Goal: Task Accomplishment & Management: Manage account settings

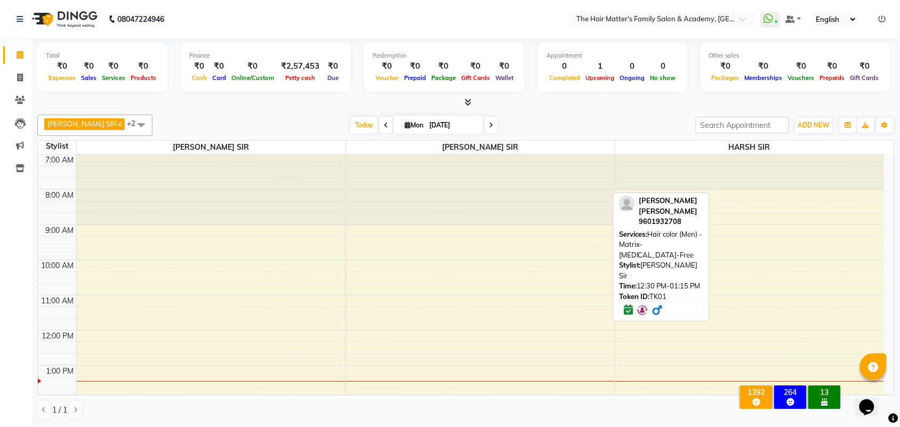
scroll to position [179, 0]
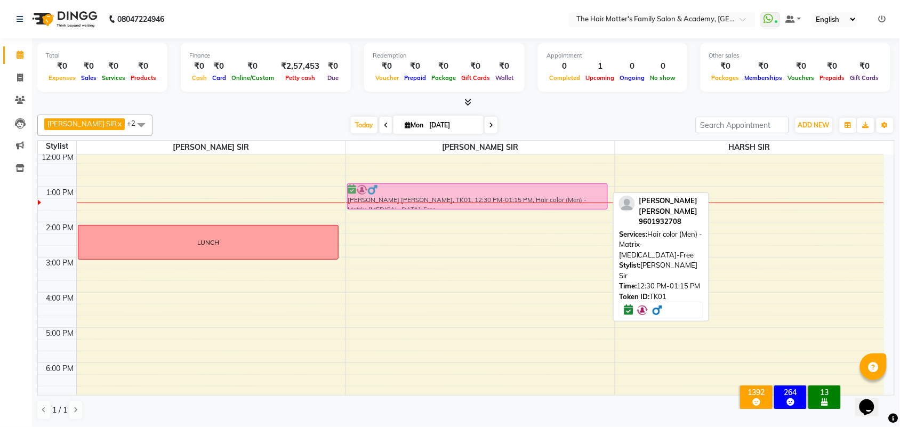
click at [427, 181] on div "7:00 AM 8:00 AM 9:00 AM 10:00 AM 11:00 AM 12:00 PM 1:00 PM 2:00 PM 3:00 PM 4:00…" at bounding box center [461, 257] width 846 height 562
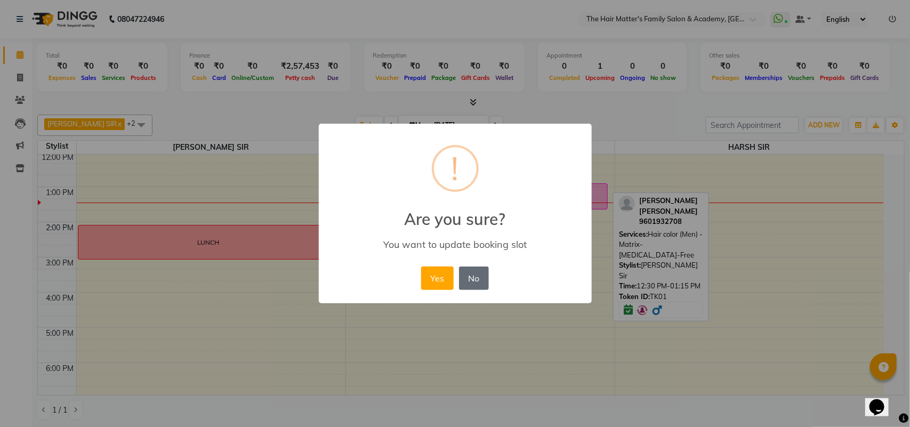
drag, startPoint x: 472, startPoint y: 275, endPoint x: 449, endPoint y: 253, distance: 31.3
click at [470, 275] on button "No" at bounding box center [474, 277] width 30 height 23
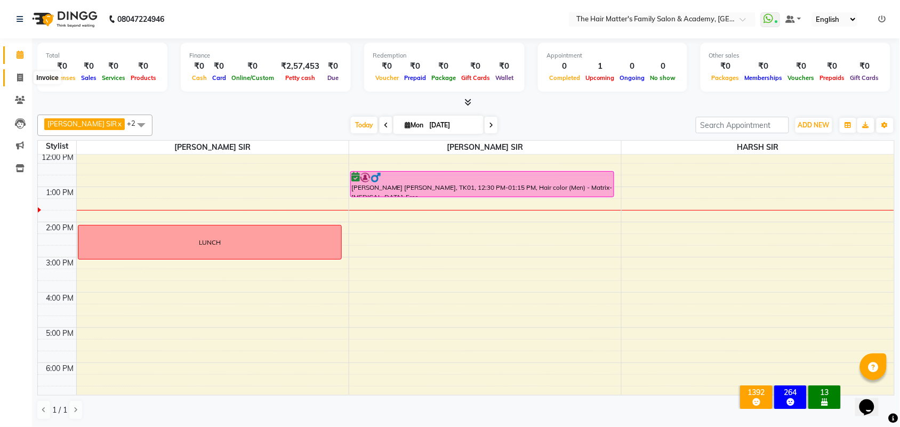
click at [18, 74] on icon at bounding box center [20, 78] width 6 height 8
select select "service"
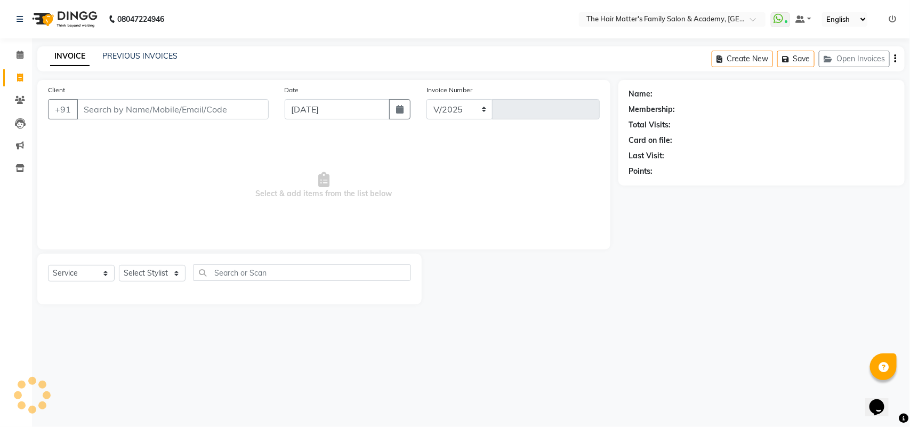
select select "5980"
type input "1658"
click at [126, 112] on input "Client" at bounding box center [173, 109] width 192 height 20
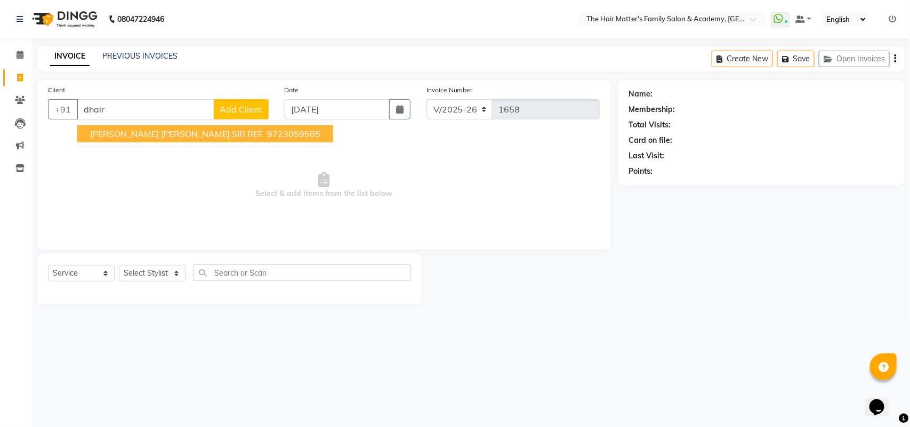
click at [196, 127] on button "[PERSON_NAME] [PERSON_NAME] SIR REF. 9723059585" at bounding box center [205, 133] width 256 height 17
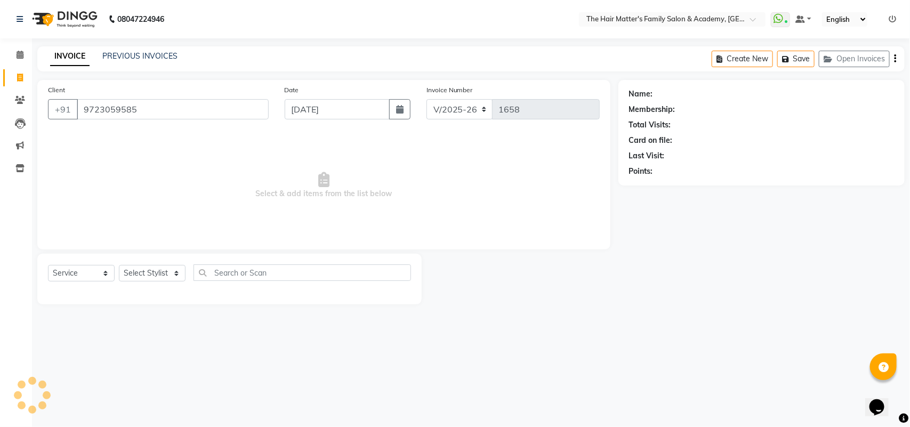
type input "9723059585"
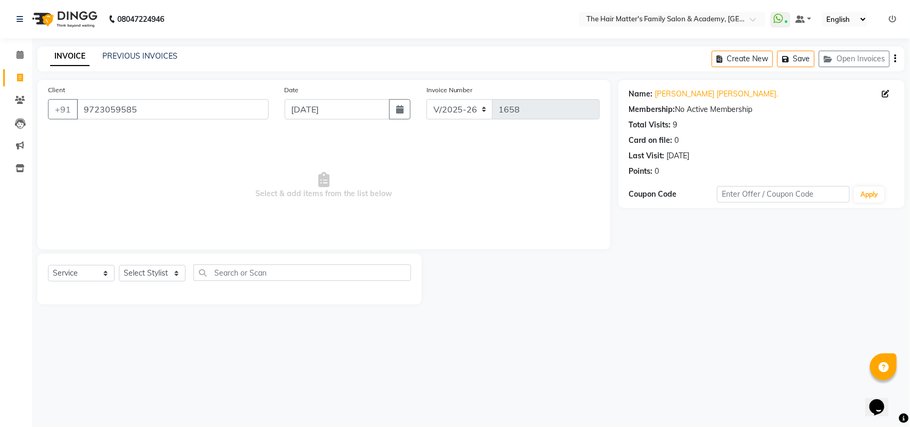
click at [690, 87] on div "Name: [PERSON_NAME] Sir [PERSON_NAME] Sir Ref. Membership: No Active Membership…" at bounding box center [761, 130] width 265 height 93
click at [686, 94] on link "[PERSON_NAME] [PERSON_NAME]." at bounding box center [716, 93] width 123 height 11
click at [145, 107] on input "9723059585" at bounding box center [173, 109] width 192 height 20
click at [200, 110] on input "9723059585" at bounding box center [173, 109] width 192 height 20
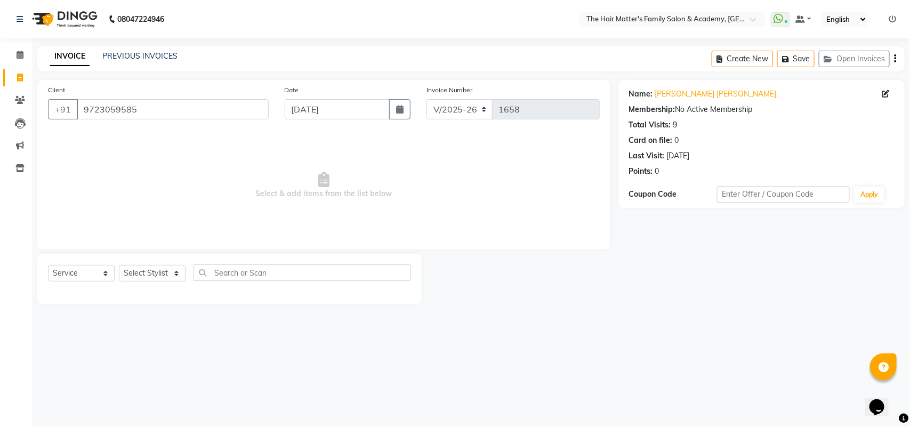
click at [182, 132] on span "Select & add items from the list below" at bounding box center [324, 185] width 552 height 107
click at [10, 40] on div "Calendar Invoice Clients Leads Marketing Inventory Completed InProgress Upcomin…" at bounding box center [72, 220] width 144 height 380
click at [27, 56] on span at bounding box center [20, 55] width 19 height 12
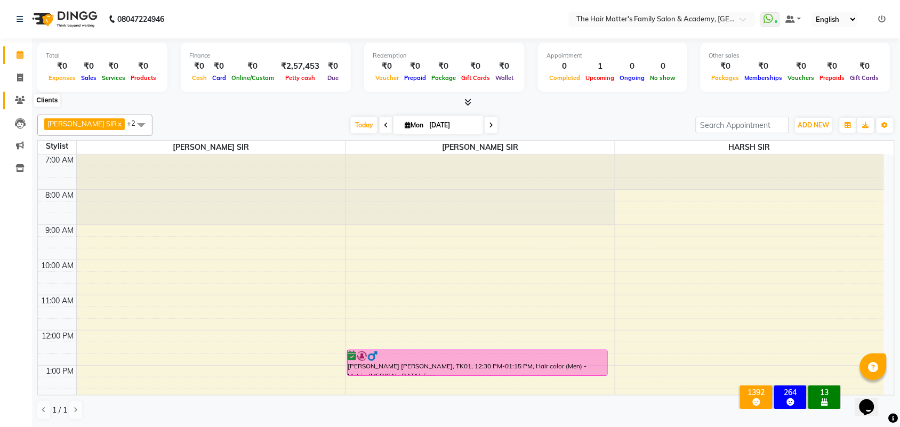
click at [24, 102] on icon at bounding box center [20, 100] width 10 height 8
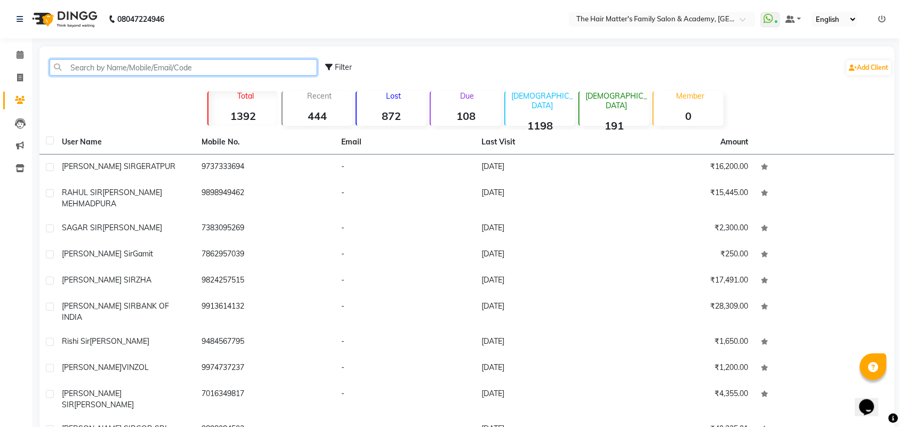
click at [143, 70] on input "text" at bounding box center [184, 67] width 268 height 17
paste input "93274 29401"
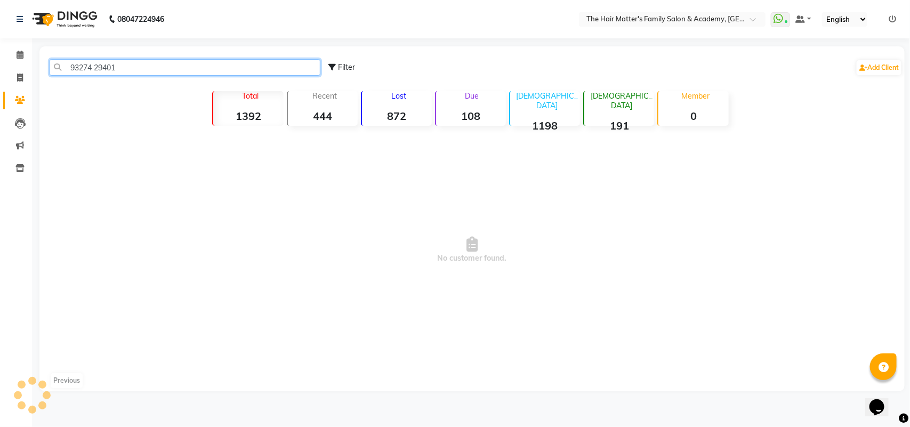
click at [94, 70] on input "93274 29401" at bounding box center [185, 67] width 271 height 17
click at [74, 67] on input "9327429401" at bounding box center [185, 67] width 271 height 17
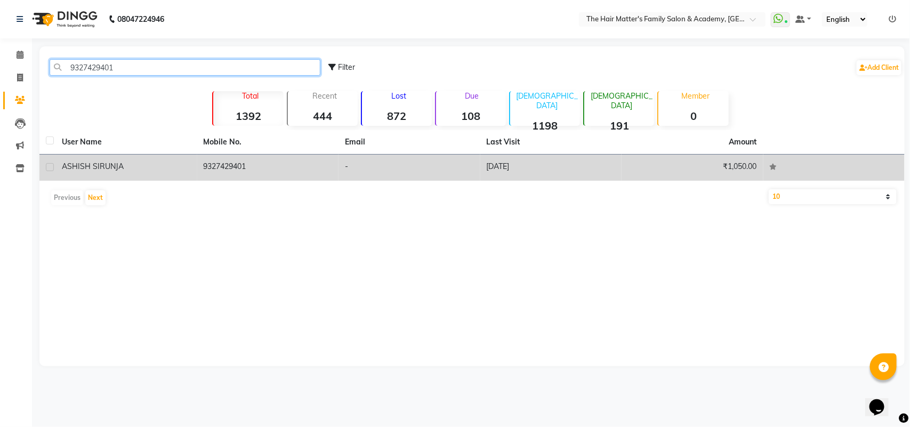
type input "9327429401"
click at [127, 158] on td "ASHISH SIR UNJA" at bounding box center [126, 168] width 142 height 26
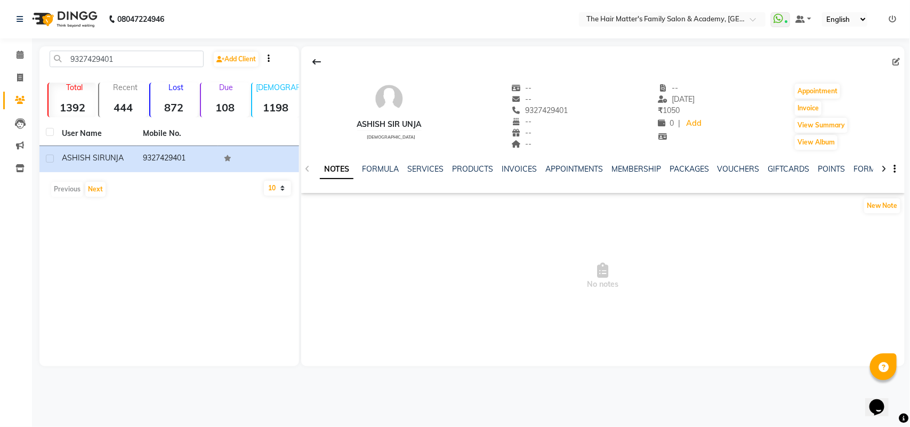
click at [444, 172] on ul "NOTES FORMULA SERVICES PRODUCTS INVOICES APPOINTMENTS MEMBERSHIP PACKAGES VOUCH…" at bounding box center [658, 169] width 677 height 11
click at [448, 171] on ul "NOTES FORMULA SERVICES PRODUCTS INVOICES APPOINTMENTS MEMBERSHIP PACKAGES VOUCH…" at bounding box center [658, 169] width 677 height 11
click at [481, 172] on link "PRODUCTS" at bounding box center [472, 169] width 41 height 10
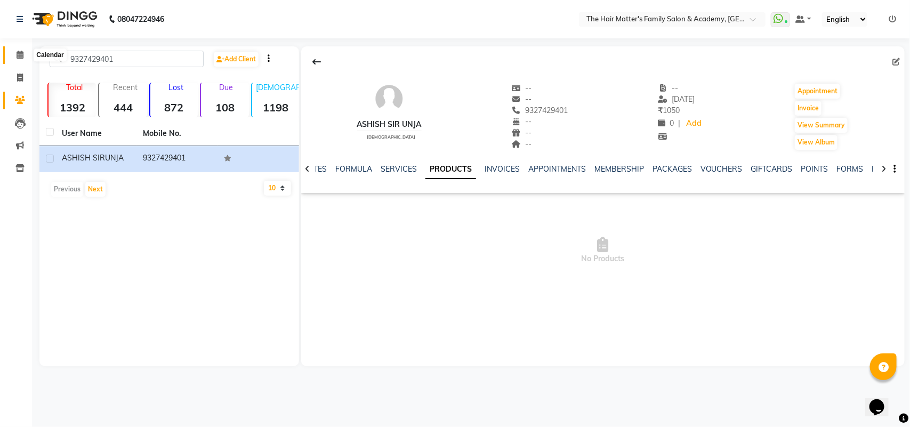
click at [27, 54] on span at bounding box center [20, 55] width 19 height 12
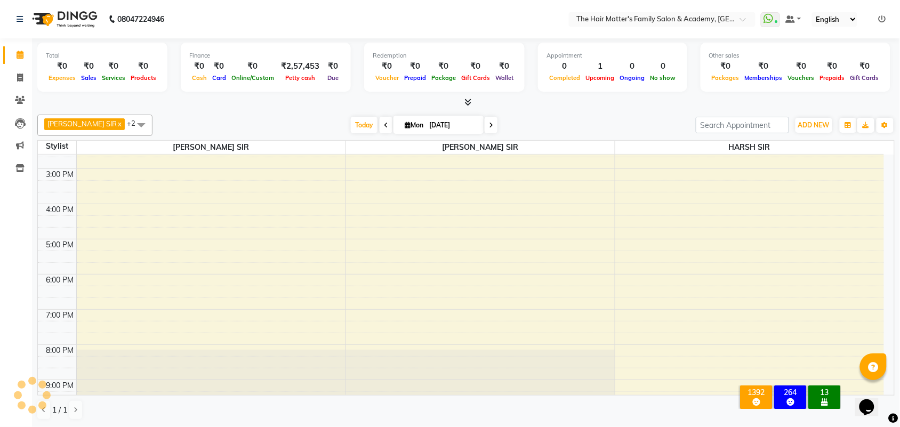
scroll to position [281, 0]
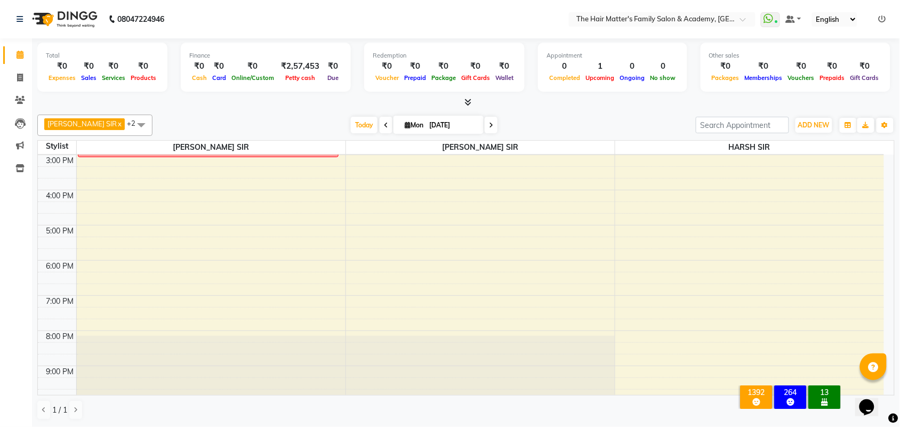
click at [406, 128] on span "Mon" at bounding box center [414, 125] width 24 height 8
select select "9"
select select "2025"
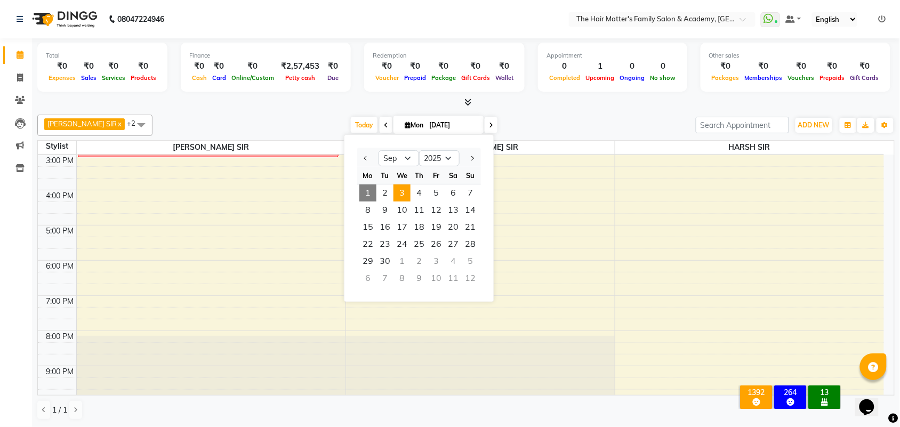
click at [401, 190] on span "3" at bounding box center [401, 192] width 17 height 17
type input "[DATE]"
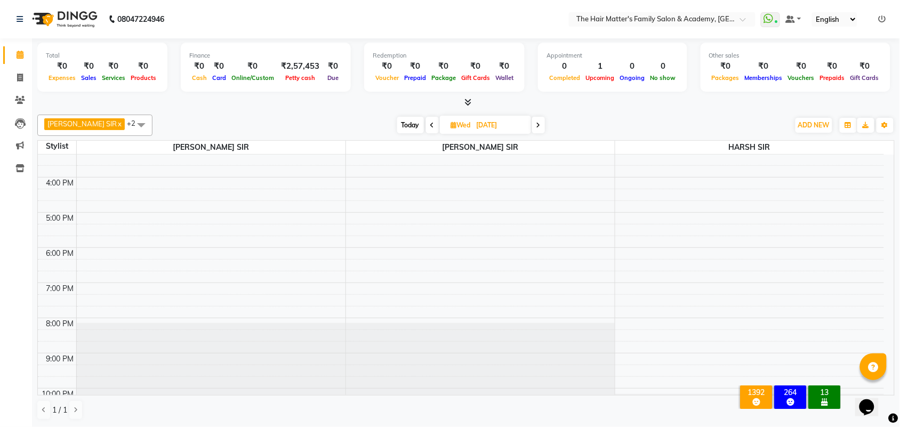
scroll to position [329, 0]
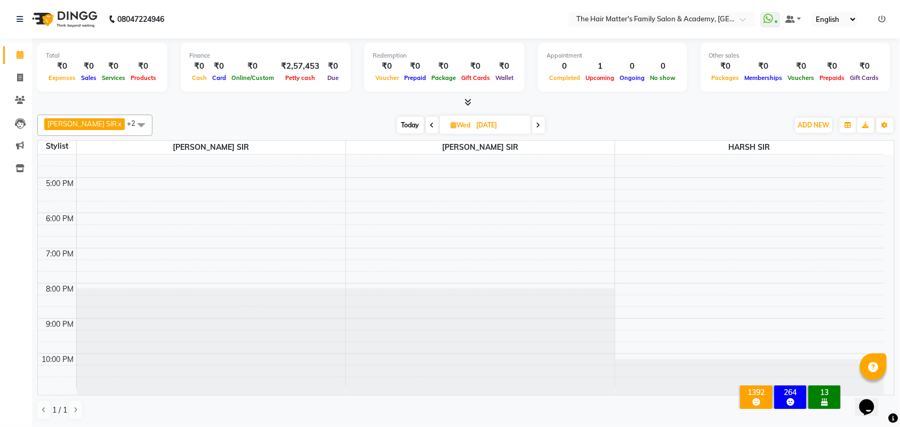
click at [353, 287] on div "7:00 AM 8:00 AM 9:00 AM 10:00 AM 11:00 AM 12:00 PM 1:00 PM 2:00 PM 3:00 PM 4:00…" at bounding box center [461, 107] width 846 height 562
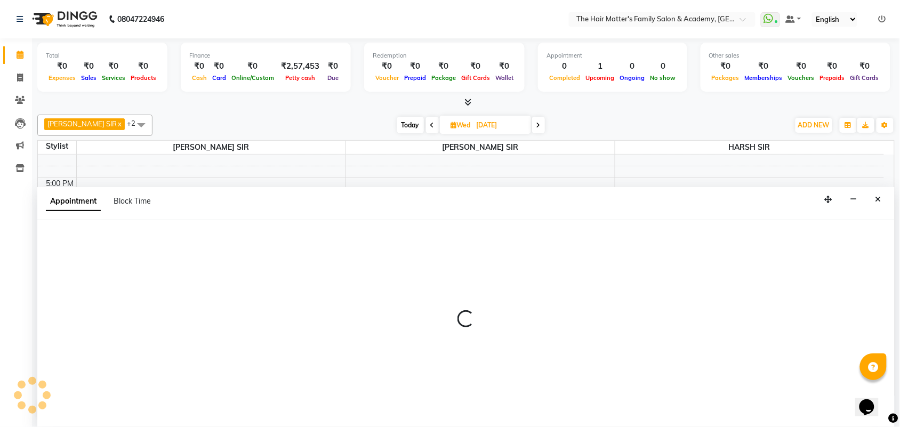
scroll to position [1, 0]
select select "43094"
select select "1185"
select select "tentative"
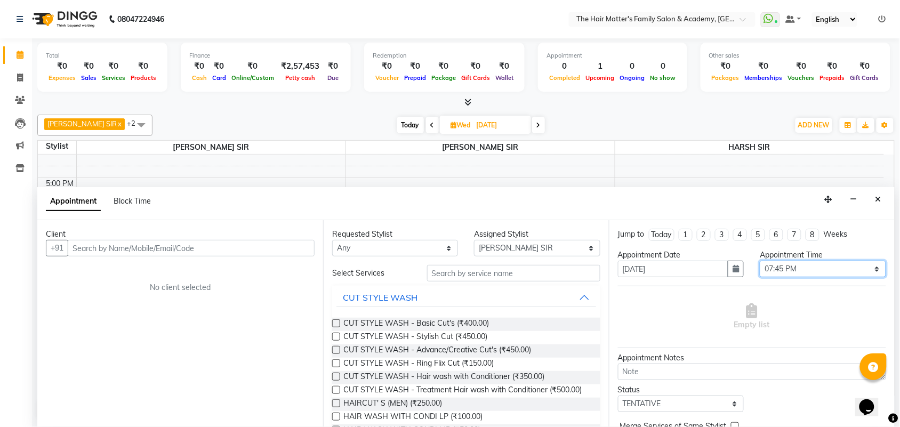
click at [773, 264] on select "Select 08:00 AM 08:15 AM 08:30 AM 08:45 AM 09:00 AM 09:15 AM 09:30 AM 09:45 AM …" at bounding box center [822, 269] width 126 height 17
click at [759, 261] on select "Select 08:00 AM 08:15 AM 08:30 AM 08:45 AM 09:00 AM 09:15 AM 09:30 AM 09:45 AM …" at bounding box center [822, 269] width 126 height 17
click at [806, 275] on select "Select 08:00 AM 08:15 AM 08:30 AM 08:45 AM 09:00 AM 09:15 AM 09:30 AM 09:45 AM …" at bounding box center [822, 269] width 126 height 17
select select "1200"
click at [759, 261] on select "Select 08:00 AM 08:15 AM 08:30 AM 08:45 AM 09:00 AM 09:15 AM 09:30 AM 09:45 AM …" at bounding box center [822, 269] width 126 height 17
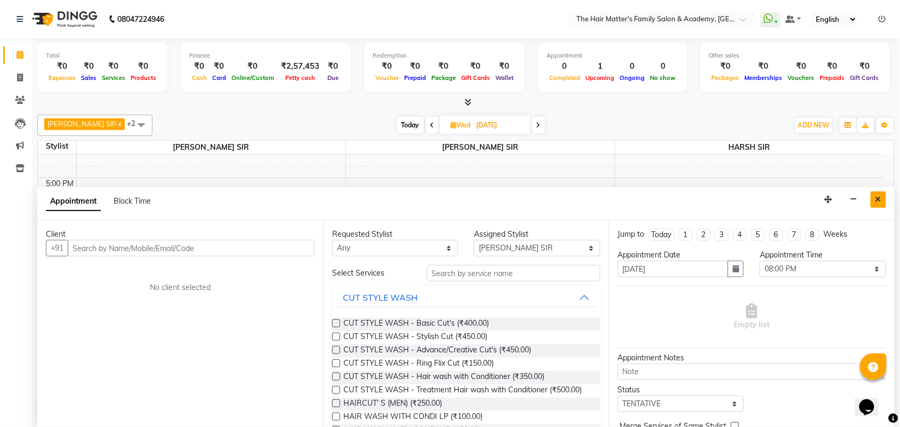
click at [877, 203] on icon "Close" at bounding box center [878, 199] width 6 height 7
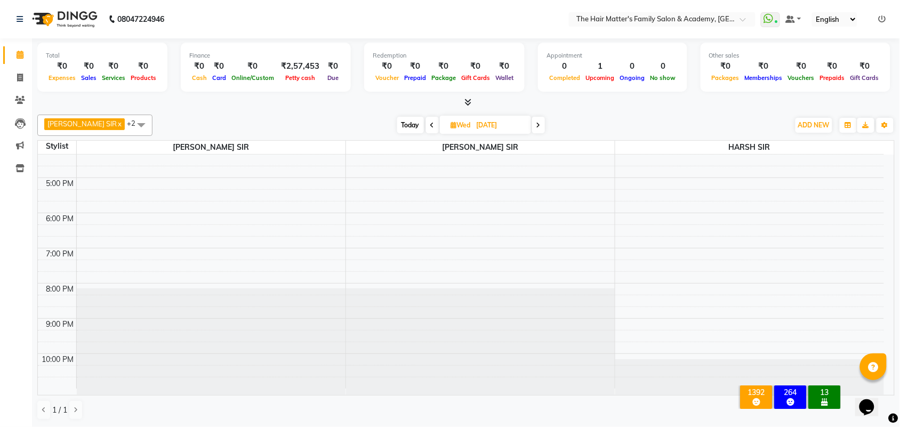
click at [448, 124] on span "Wed" at bounding box center [460, 125] width 25 height 8
select select "9"
select select "2025"
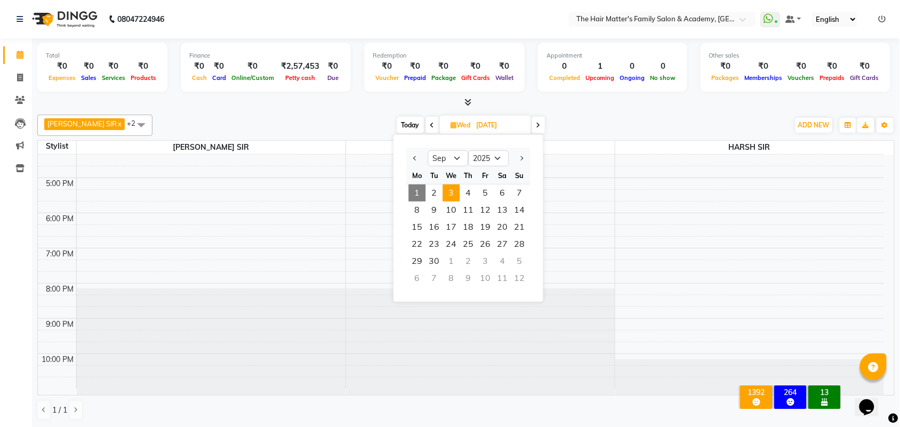
click at [448, 125] on span "Wed" at bounding box center [460, 125] width 25 height 8
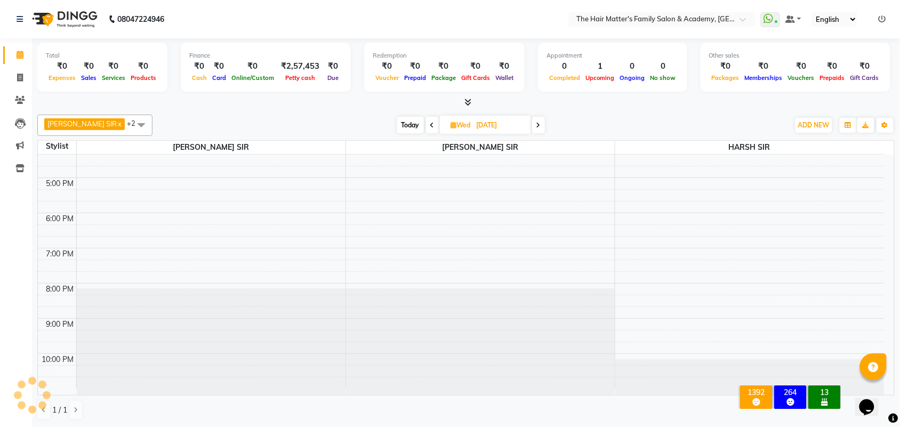
click at [549, 129] on div "[DATE] [DATE]" at bounding box center [471, 125] width 626 height 16
click at [537, 124] on div "[DATE] [DATE]" at bounding box center [471, 125] width 626 height 16
click at [541, 124] on div "[DATE] [DATE]" at bounding box center [471, 125] width 626 height 16
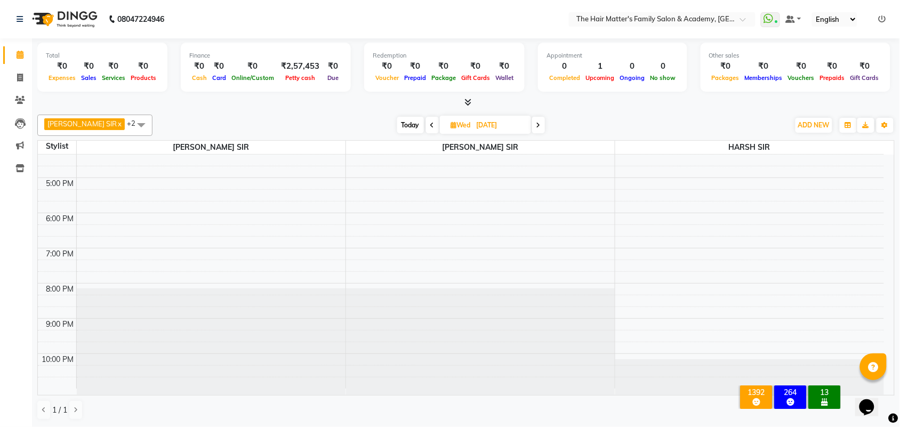
click at [554, 126] on div "[DATE] [DATE]" at bounding box center [471, 125] width 626 height 16
click at [557, 126] on div "[DATE] [DATE]" at bounding box center [471, 125] width 626 height 16
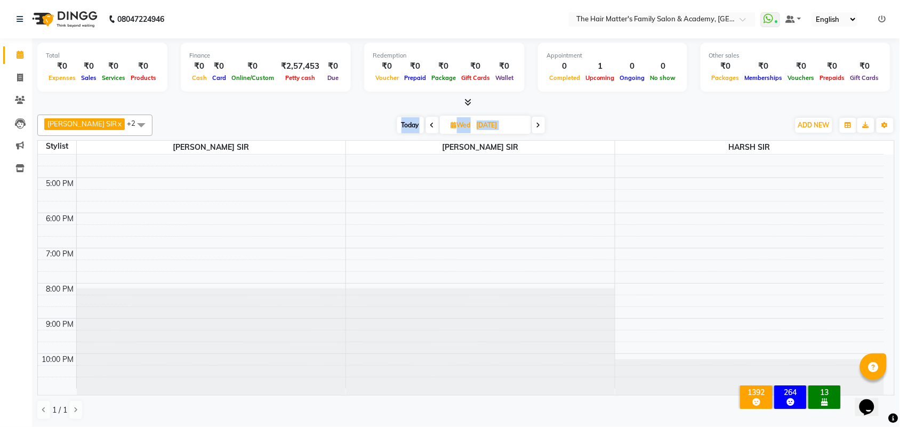
click at [557, 126] on div "[DATE] [DATE]" at bounding box center [471, 125] width 626 height 16
click at [570, 128] on div "[DATE] [DATE]" at bounding box center [471, 125] width 626 height 16
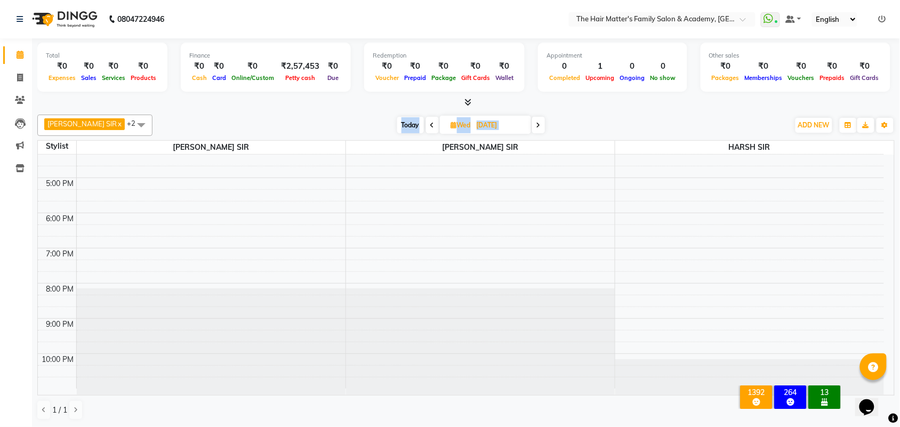
click at [570, 128] on div "[DATE] [DATE]" at bounding box center [471, 125] width 626 height 16
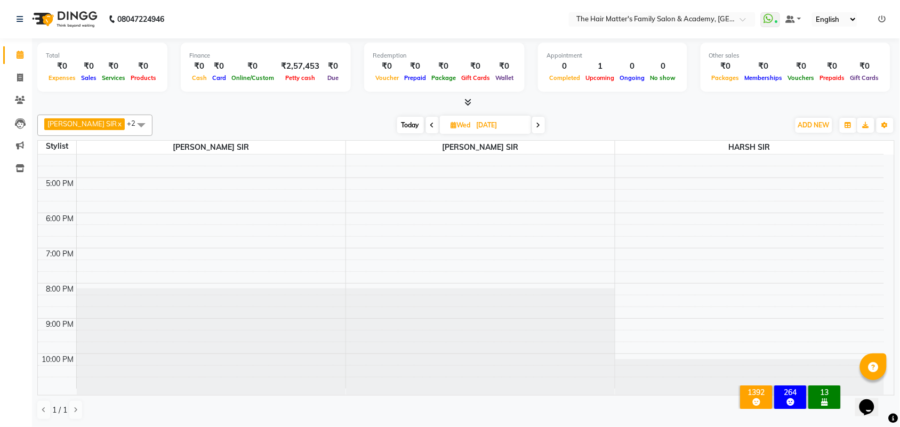
click at [570, 128] on div "[DATE] [DATE]" at bounding box center [471, 125] width 626 height 16
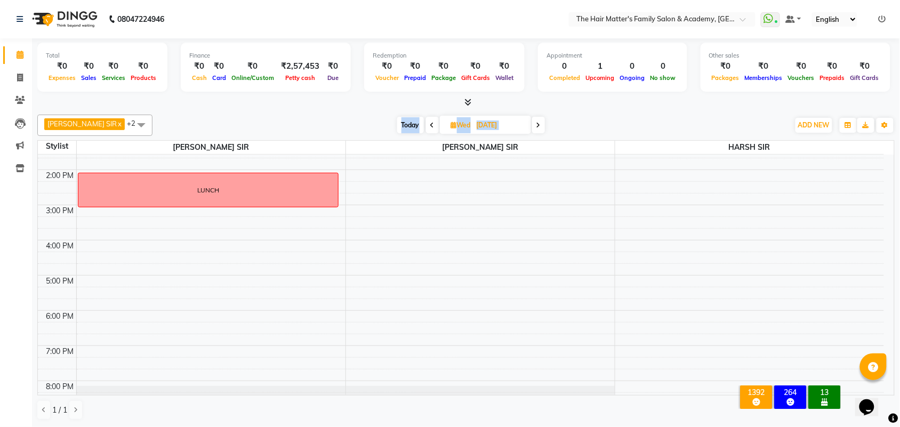
scroll to position [229, 0]
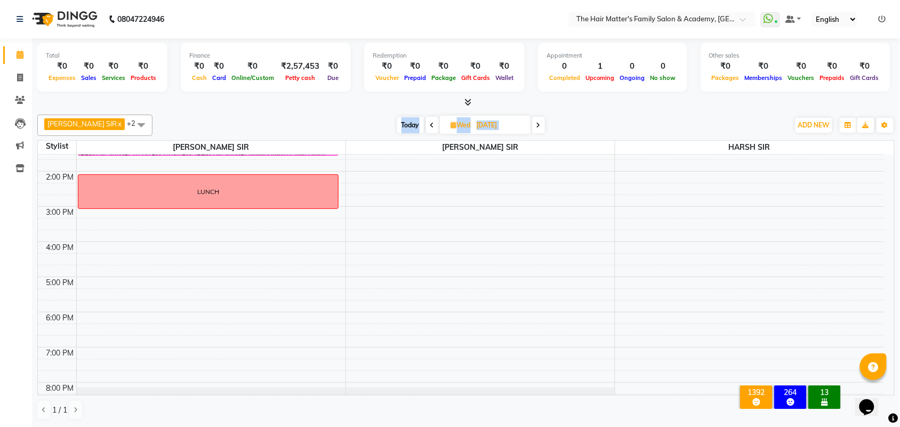
click at [542, 124] on div "[DATE] [DATE]" at bounding box center [471, 125] width 626 height 16
click at [448, 127] on span "Wed" at bounding box center [460, 125] width 25 height 8
select select "9"
select select "2025"
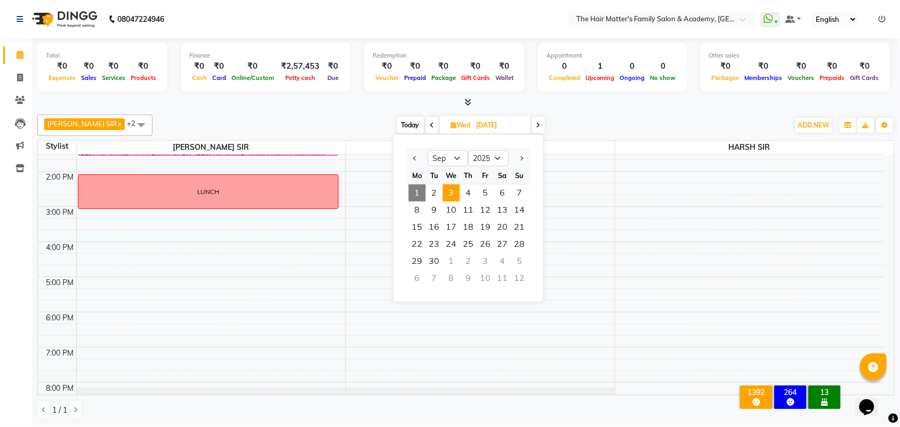
click at [563, 121] on div "[DATE] [DATE] Jan Feb Mar Apr May Jun [DATE] Aug Sep Oct Nov [DATE] 2016 2017 2…" at bounding box center [471, 125] width 626 height 16
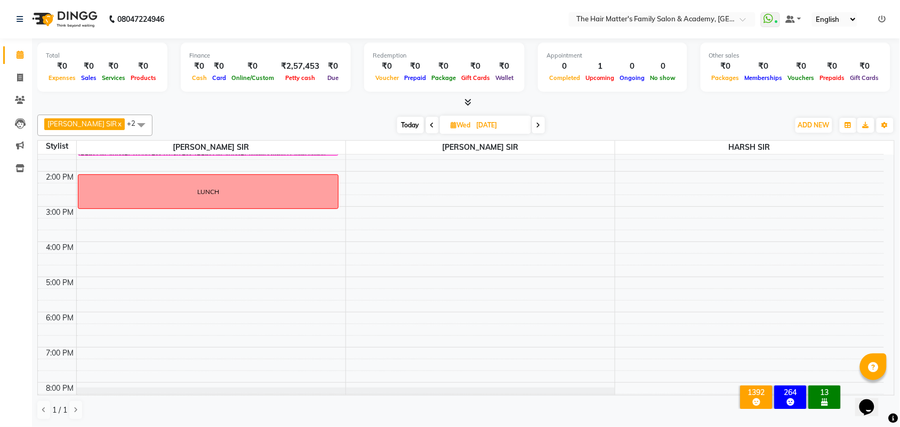
click at [440, 131] on span "[DATE]" at bounding box center [485, 125] width 91 height 18
click at [448, 131] on span "[DATE]" at bounding box center [485, 125] width 91 height 18
click at [448, 123] on span "Wed" at bounding box center [460, 125] width 25 height 8
select select "9"
select select "2025"
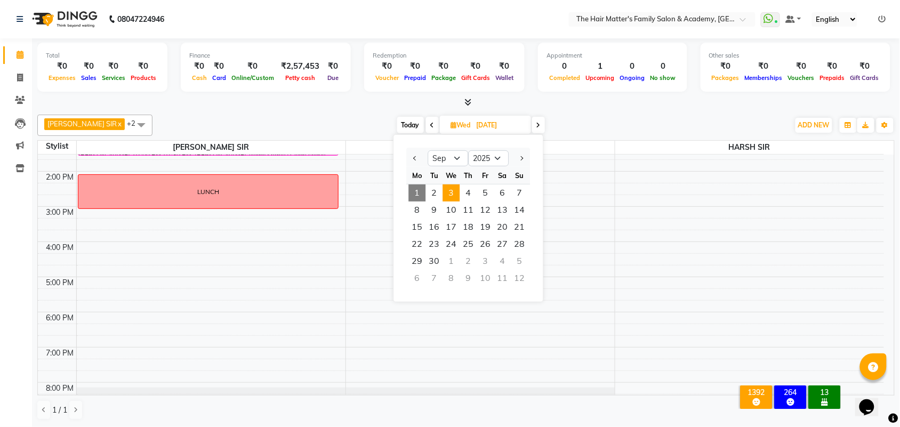
click at [552, 121] on div "[DATE] [DATE] Jan Feb Mar Apr May Jun [DATE] Aug Sep Oct Nov [DATE] 2016 2017 2…" at bounding box center [471, 125] width 626 height 16
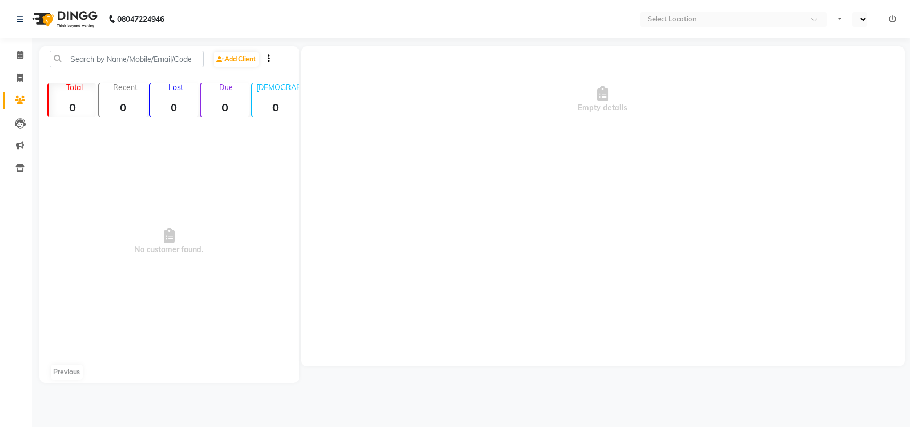
select select "en"
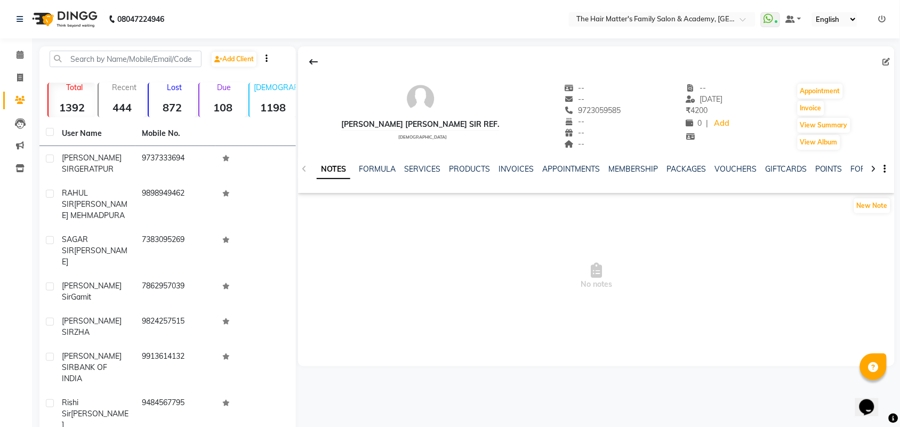
click at [564, 115] on div "9723059585" at bounding box center [592, 110] width 56 height 11
click at [564, 110] on div "9723059585 Mobile No." at bounding box center [592, 110] width 56 height 11
copy span "9723059585"
